Goal: Entertainment & Leisure: Consume media (video, audio)

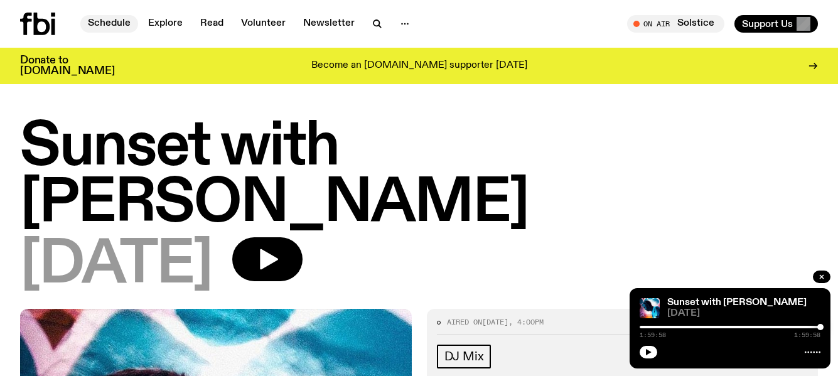
click at [110, 24] on link "Schedule" at bounding box center [109, 24] width 58 height 18
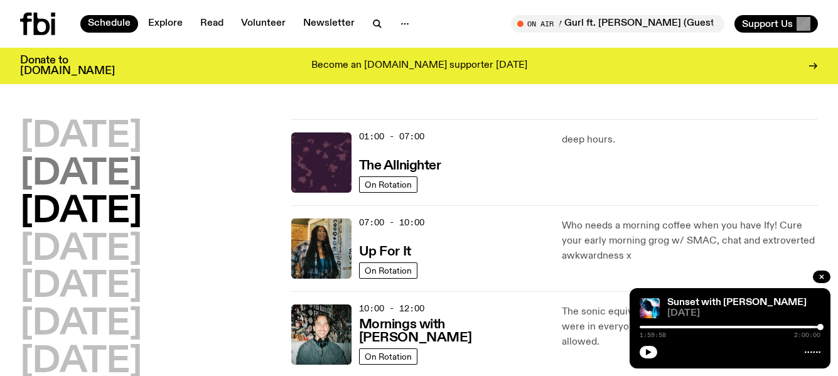
click at [84, 170] on h2 "[DATE]" at bounding box center [81, 174] width 122 height 35
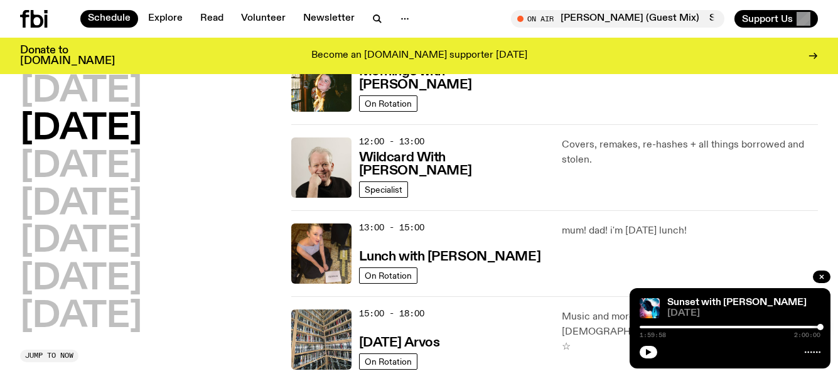
scroll to position [306, 0]
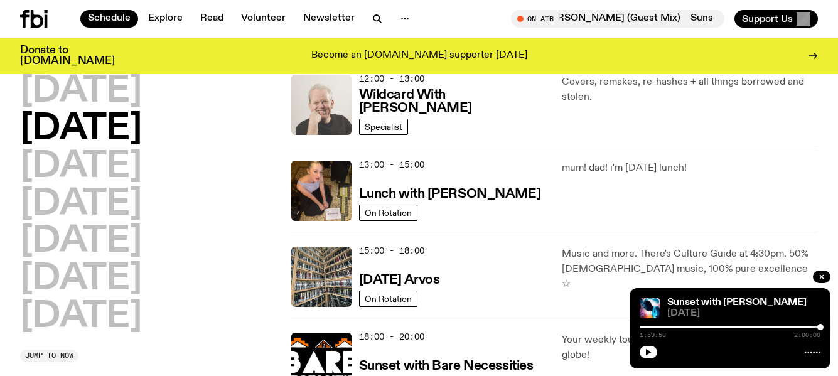
click at [331, 112] on img at bounding box center [321, 105] width 60 height 60
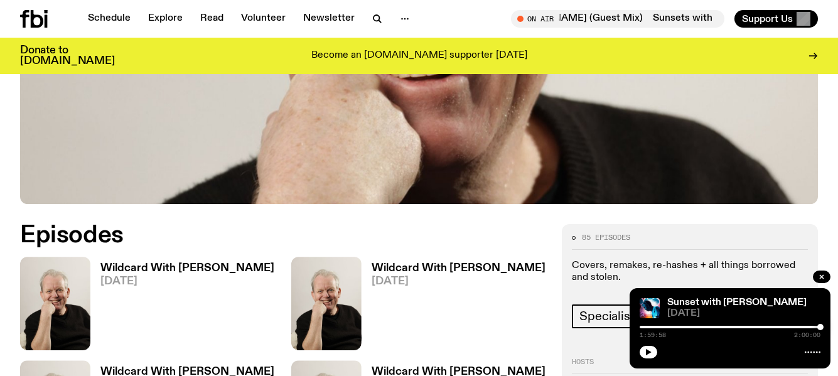
scroll to position [501, 0]
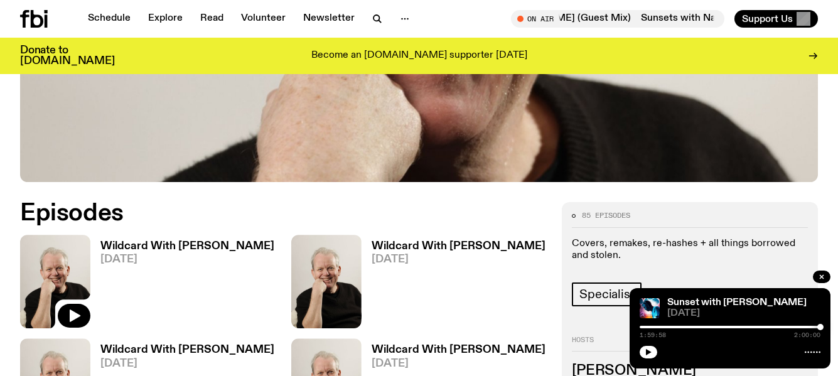
click at [62, 235] on img at bounding box center [55, 282] width 70 height 94
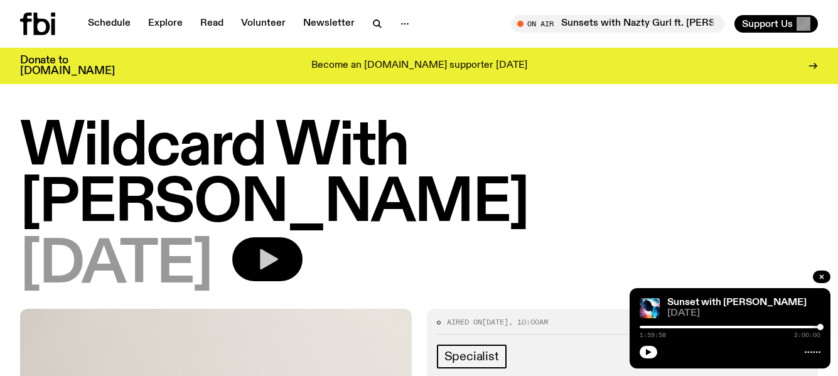
click at [278, 249] on icon "button" at bounding box center [269, 259] width 18 height 21
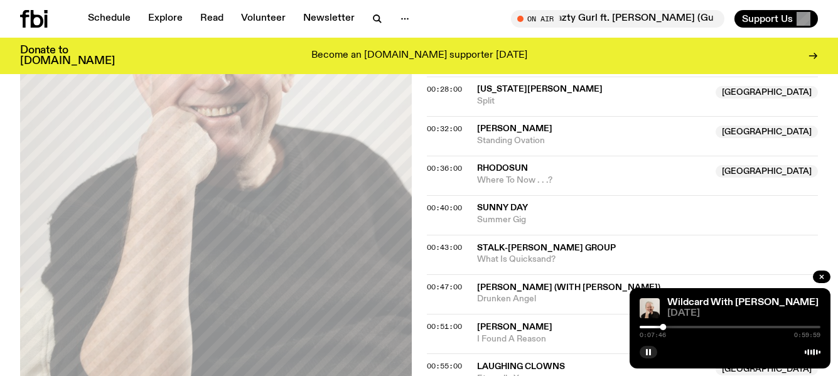
scroll to position [690, 0]
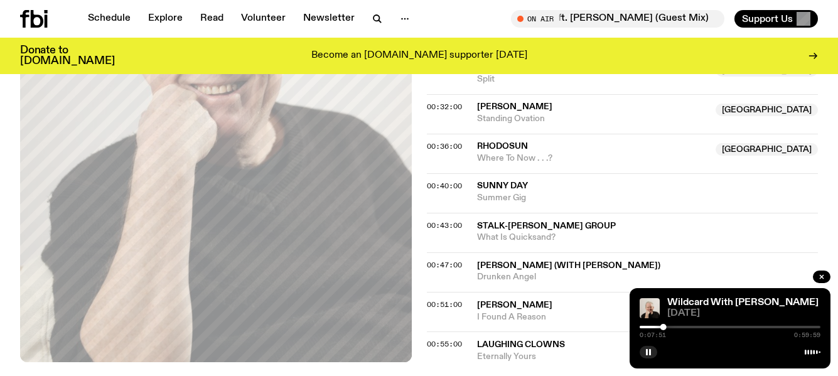
click at [589, 341] on div "Aired on [DATE] 10:00am Specialist Covers, remakes, re-hashes + all things borr…" at bounding box center [419, 15] width 838 height 814
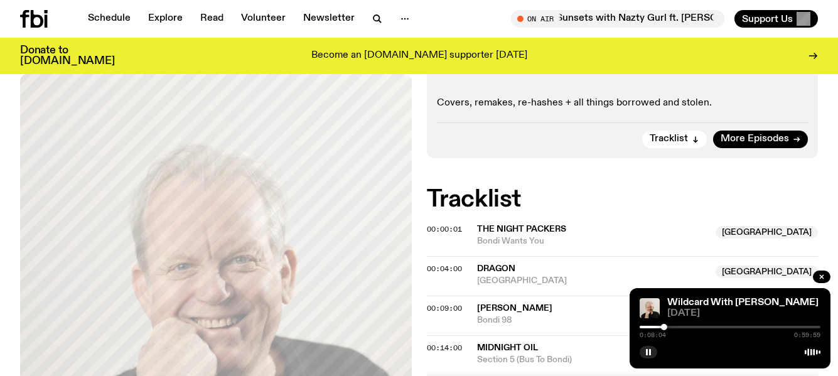
scroll to position [314, 0]
